Goal: Task Accomplishment & Management: Complete application form

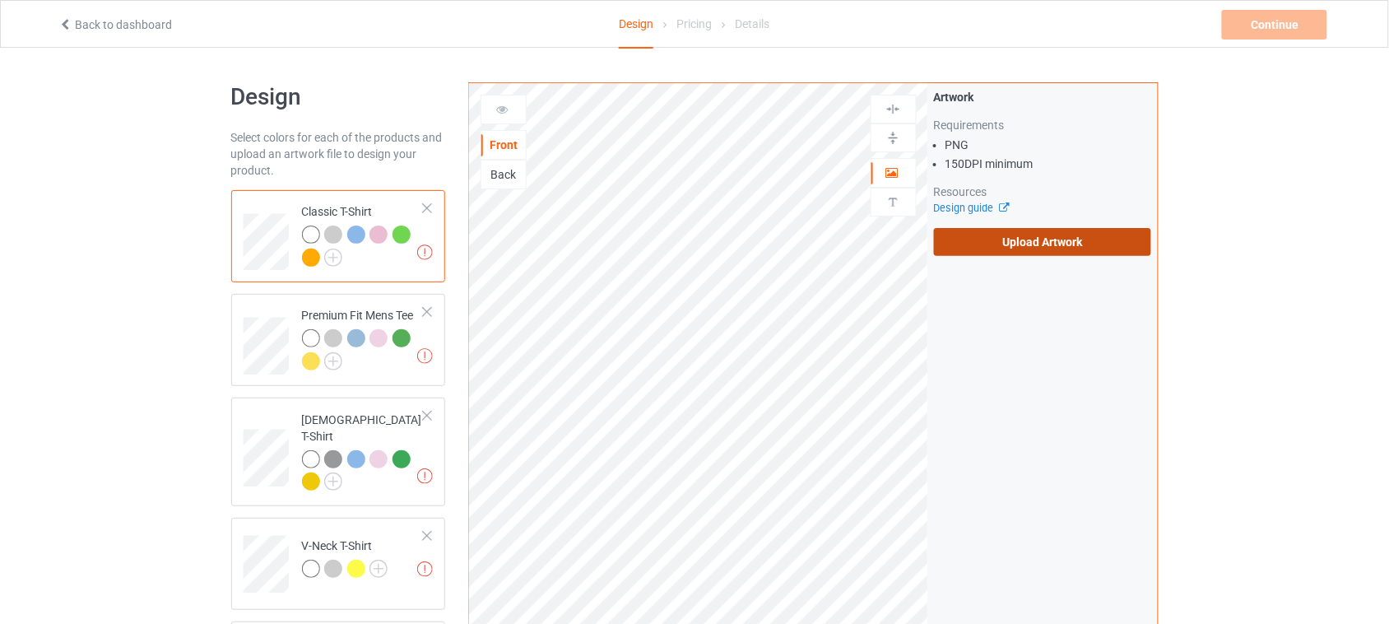
click at [1016, 251] on label "Upload Artwork" at bounding box center [1043, 242] width 218 height 28
click at [0, 0] on input "Upload Artwork" at bounding box center [0, 0] width 0 height 0
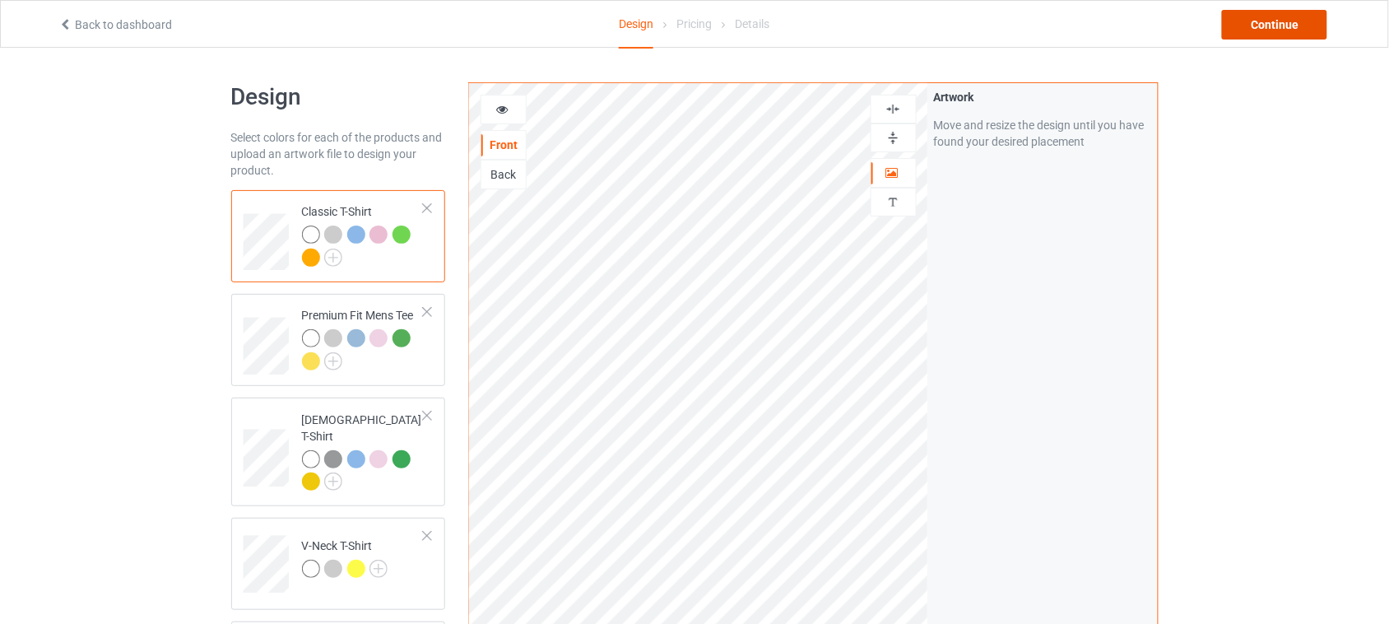
click at [1272, 18] on div "Continue" at bounding box center [1274, 25] width 105 height 30
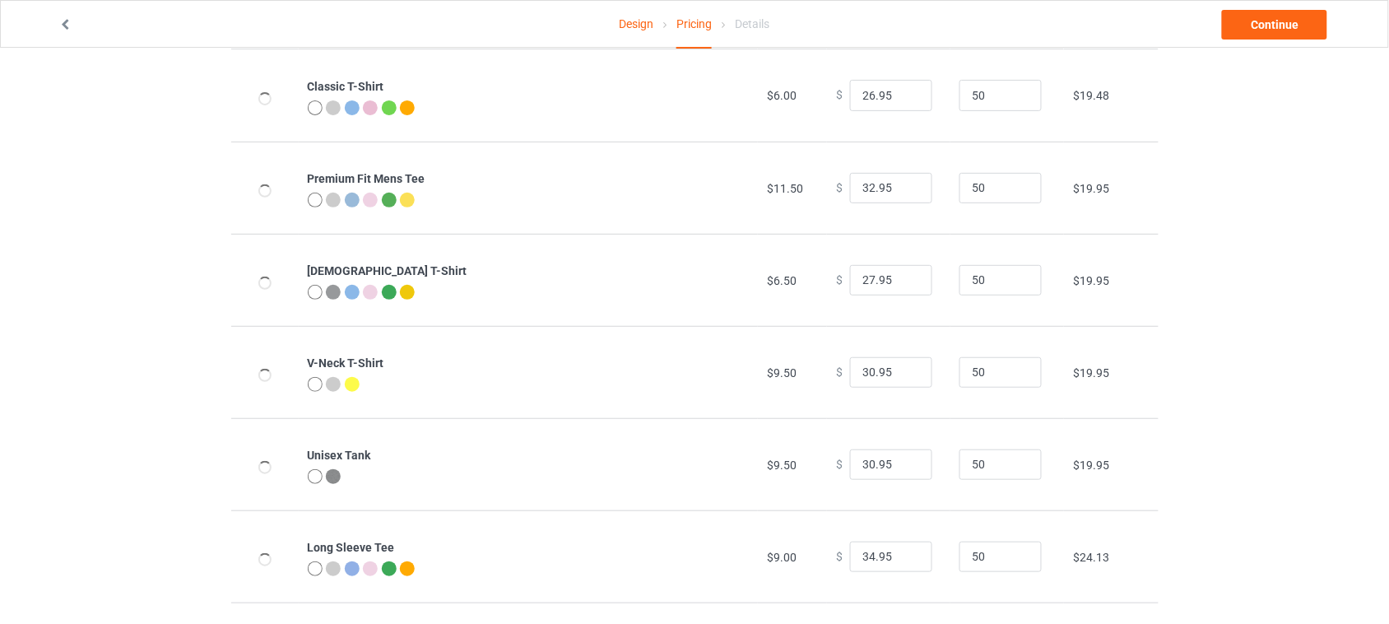
scroll to position [206, 0]
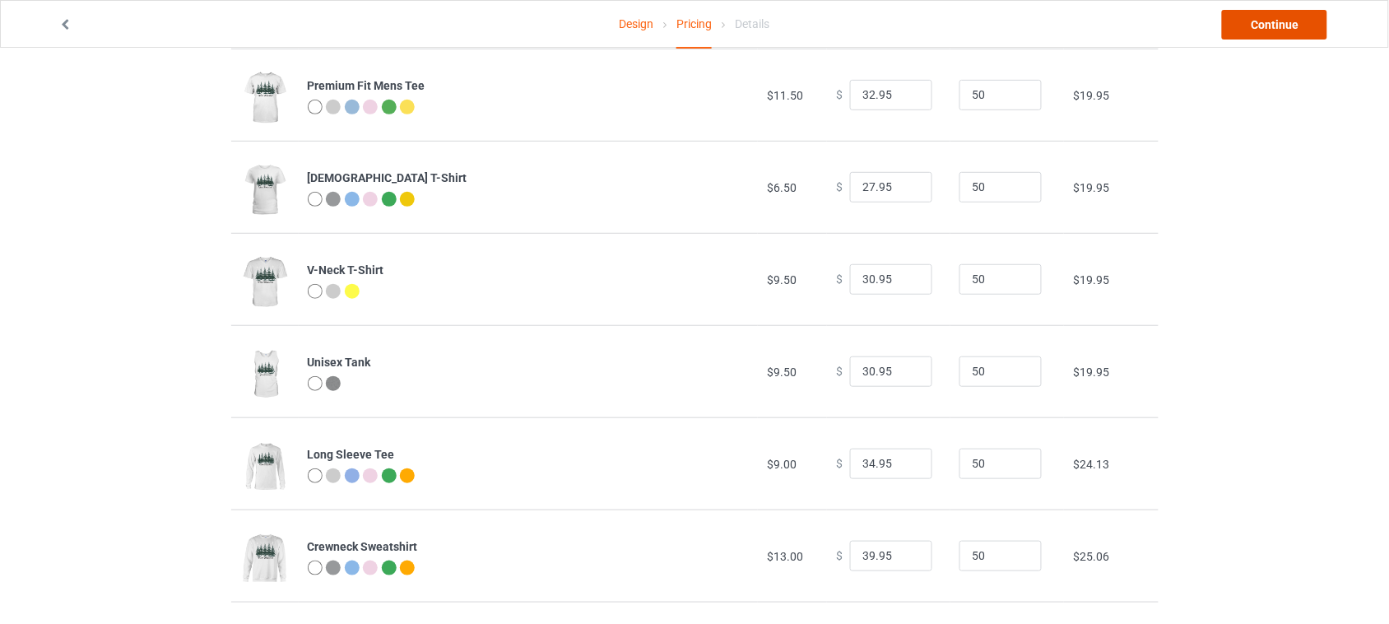
click at [1293, 21] on link "Continue" at bounding box center [1274, 25] width 105 height 30
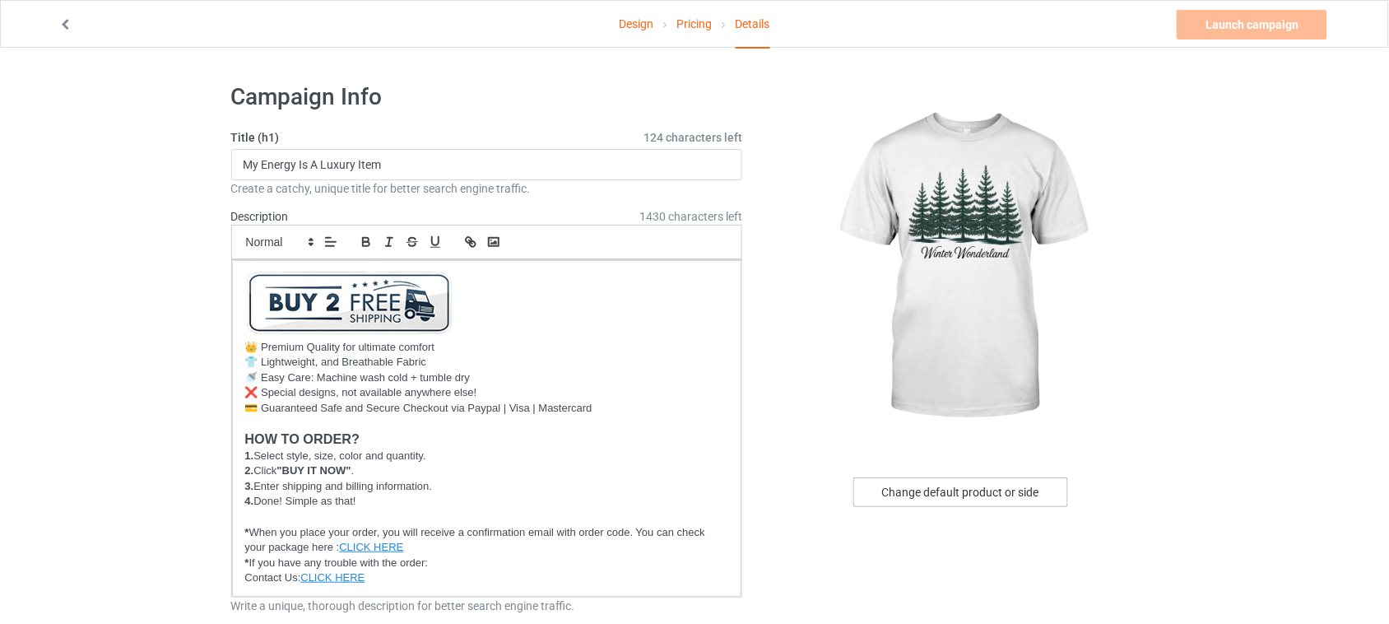
click at [989, 487] on div "Change default product or side" at bounding box center [960, 492] width 215 height 30
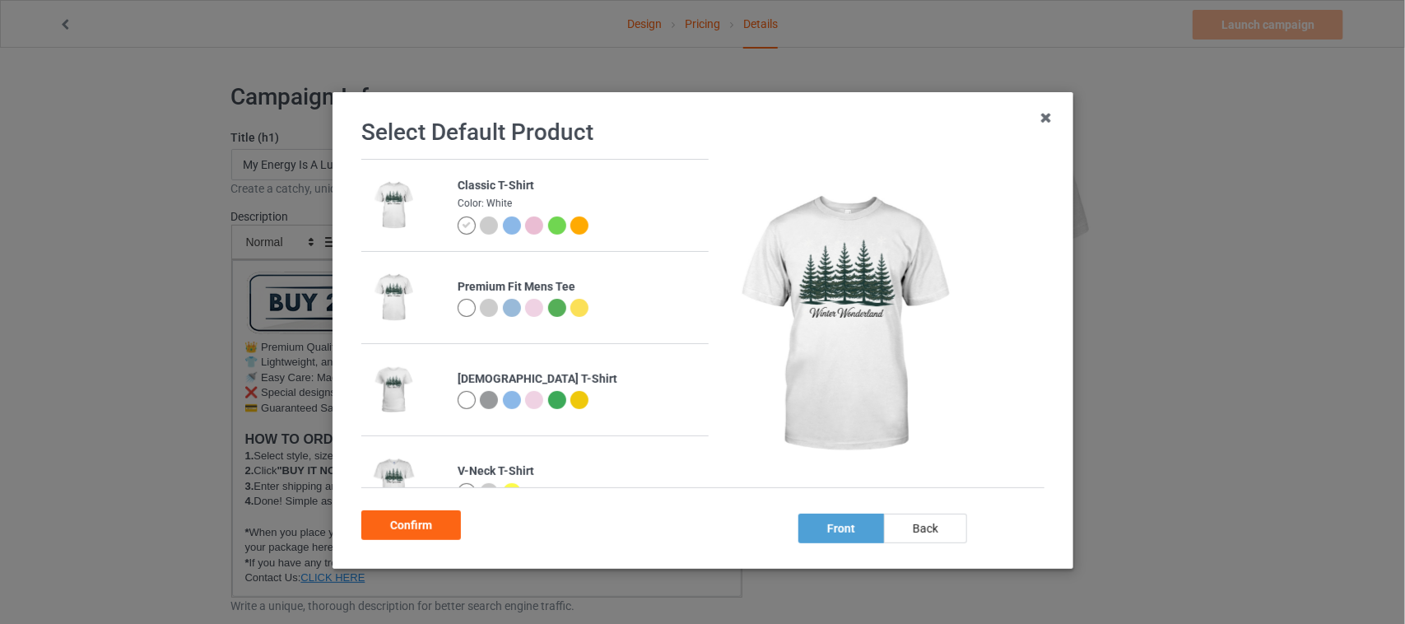
click at [502, 228] on div at bounding box center [511, 225] width 18 height 18
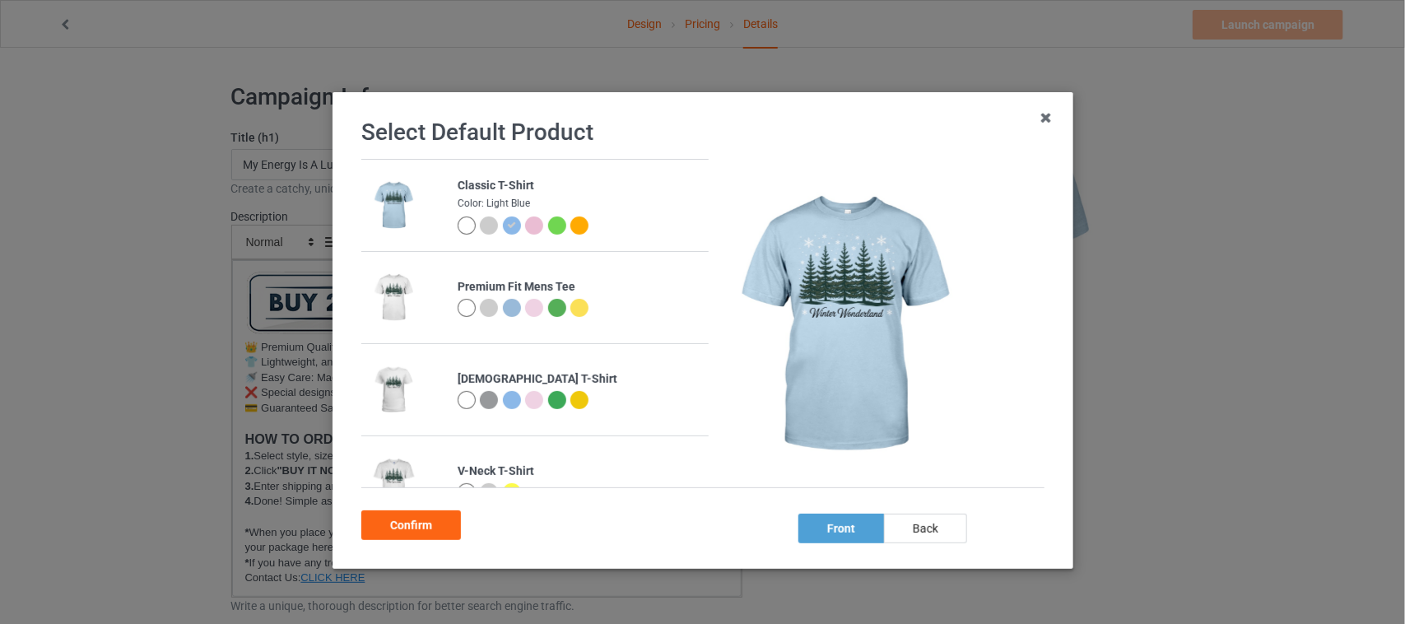
click at [413, 528] on div "Confirm" at bounding box center [411, 525] width 100 height 30
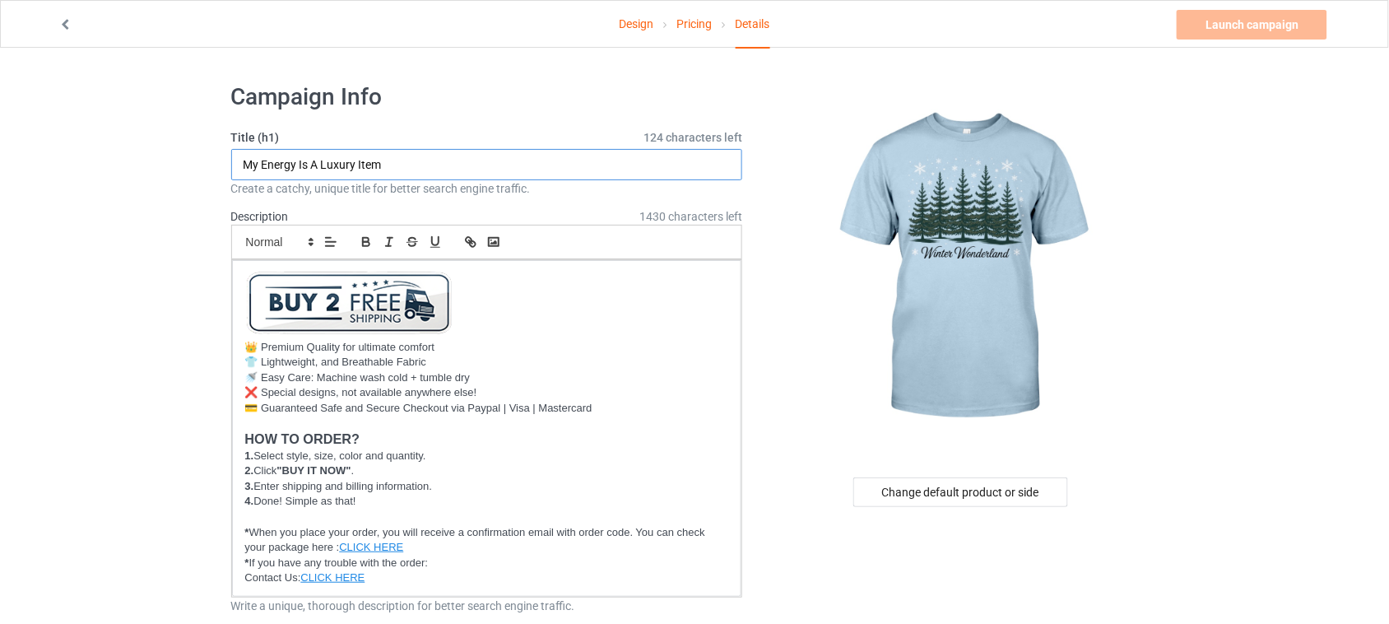
drag, startPoint x: 425, startPoint y: 169, endPoint x: 72, endPoint y: 167, distance: 353.9
drag, startPoint x: 407, startPoint y: 163, endPoint x: 0, endPoint y: 163, distance: 407.4
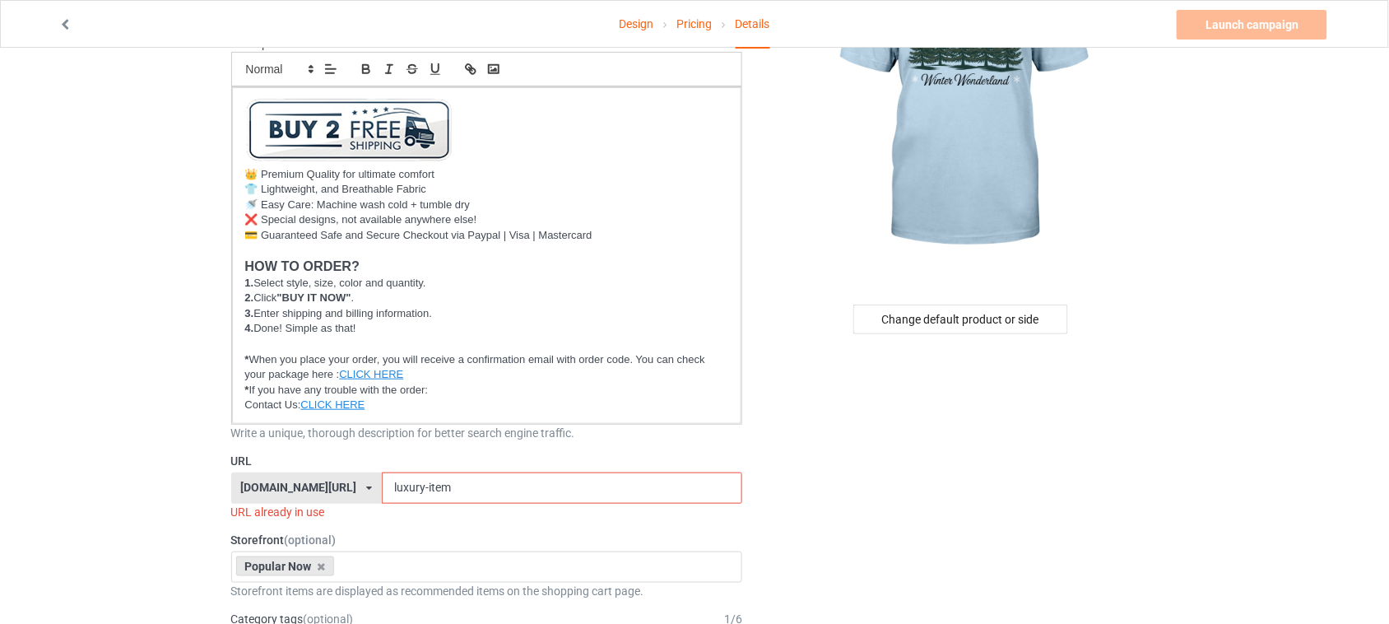
scroll to position [206, 0]
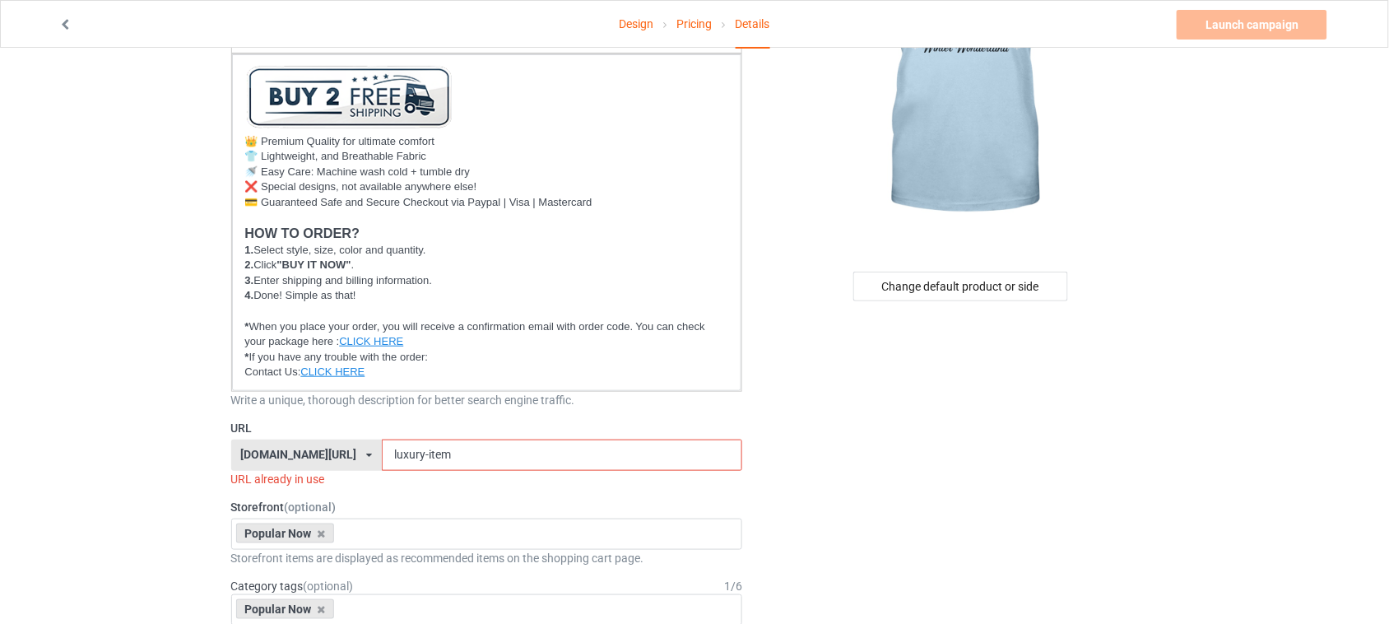
type input "Winter Wonderland"
drag, startPoint x: 461, startPoint y: 458, endPoint x: 313, endPoint y: 469, distance: 148.5
click at [269, 458] on div "[DOMAIN_NAME][URL] [DOMAIN_NAME][URL] [DOMAIN_NAME][URL] 6273c5abfddeea00434baf…" at bounding box center [487, 454] width 512 height 31
paste input "Winter Wonderland"
click at [405, 457] on input "Winter Wonderland" at bounding box center [562, 454] width 360 height 31
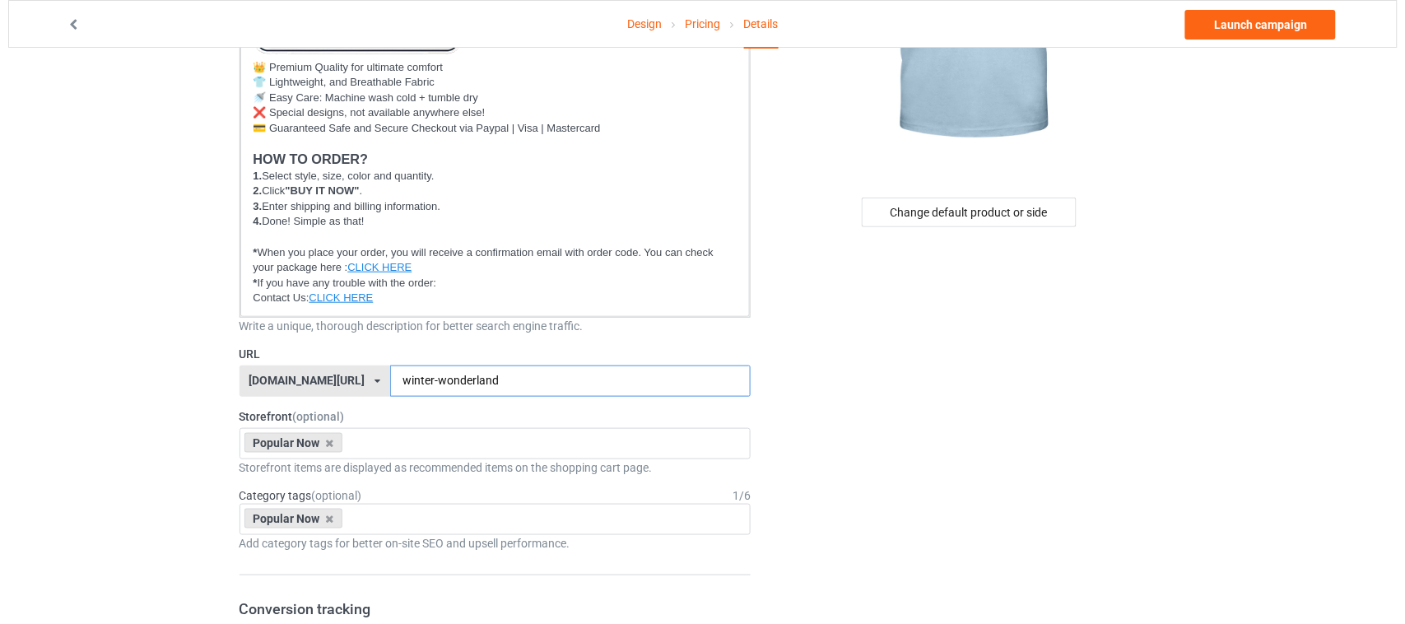
scroll to position [0, 0]
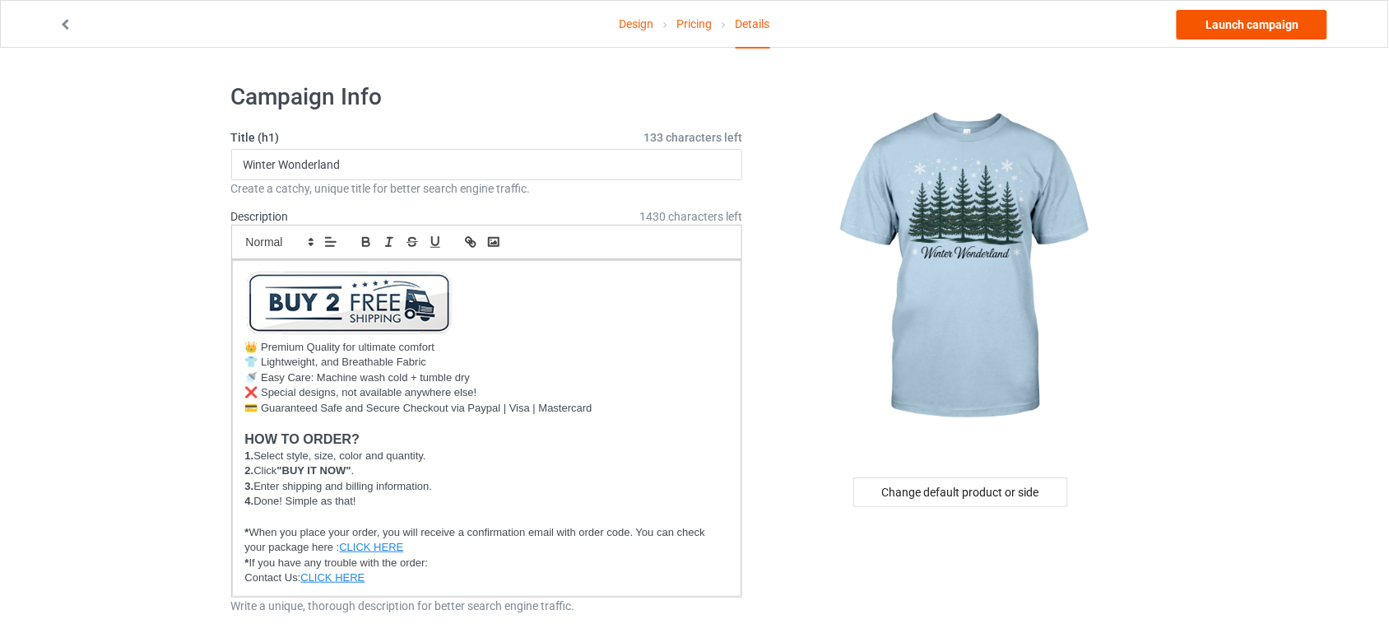
type input "winter-wonderland"
click at [1267, 23] on link "Launch campaign" at bounding box center [1252, 25] width 151 height 30
